Goal: Task Accomplishment & Management: Manage account settings

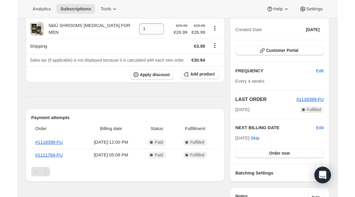
scroll to position [72, 0]
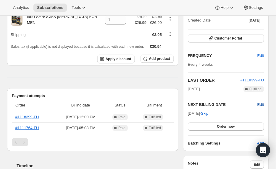
click at [262, 106] on span "Edit" at bounding box center [260, 105] width 7 height 6
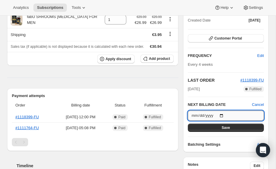
click at [221, 114] on input "2025-08-15" at bounding box center [226, 116] width 76 height 10
type input "2025-08-22"
click at [215, 124] on button "Save" at bounding box center [226, 128] width 76 height 8
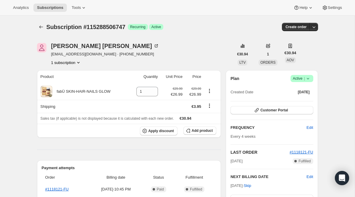
click at [303, 76] on span "Active |" at bounding box center [302, 78] width 18 height 6
click at [286, 102] on span "Cancel subscription" at bounding box center [299, 100] width 33 height 4
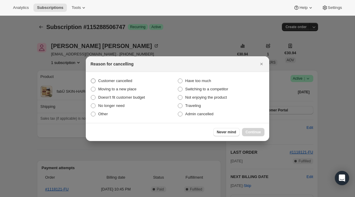
click at [152, 83] on label "Customer cancelled" at bounding box center [133, 81] width 87 height 8
click at [91, 79] on input "Customer cancelled" at bounding box center [91, 78] width 0 height 0
radio input "true"
click at [249, 131] on span "Continue" at bounding box center [252, 132] width 15 height 5
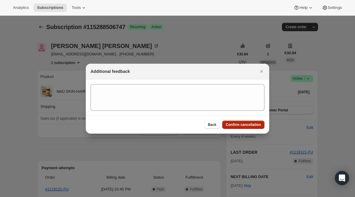
click at [236, 124] on span "Confirm cancellation" at bounding box center [243, 124] width 35 height 5
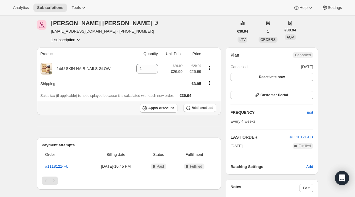
scroll to position [51, 0]
